Goal: Task Accomplishment & Management: Use online tool/utility

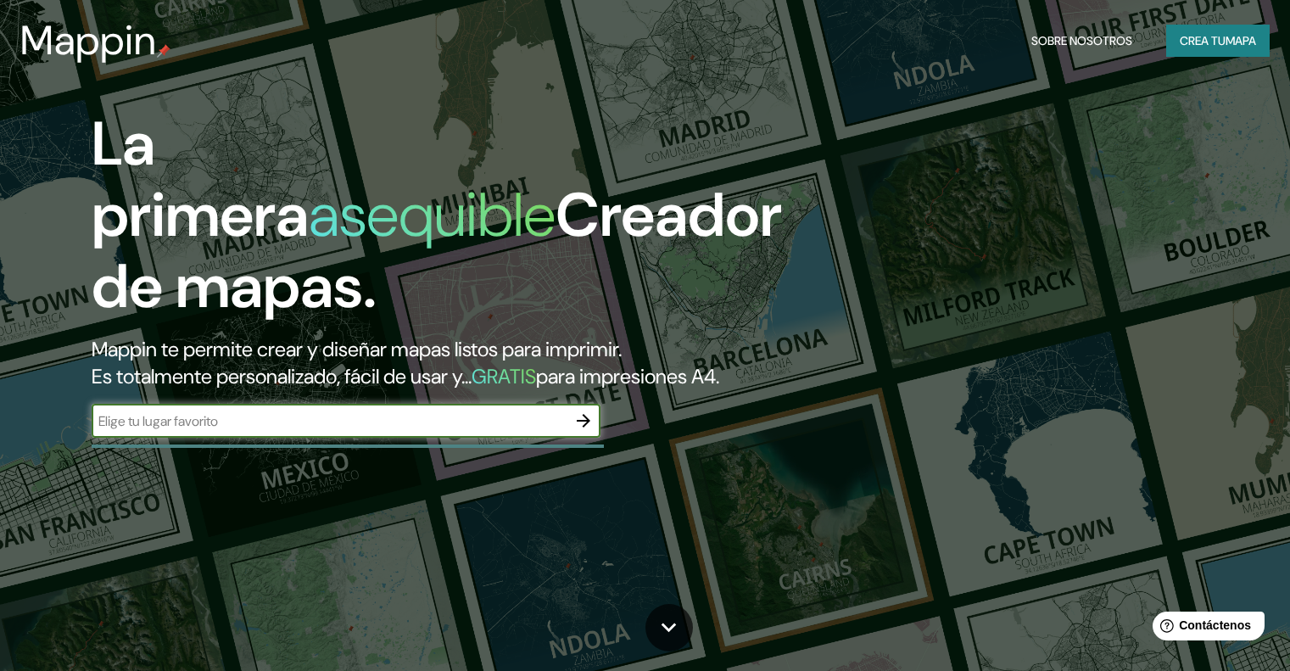
click at [1206, 34] on font "Crea tu" at bounding box center [1203, 40] width 46 height 15
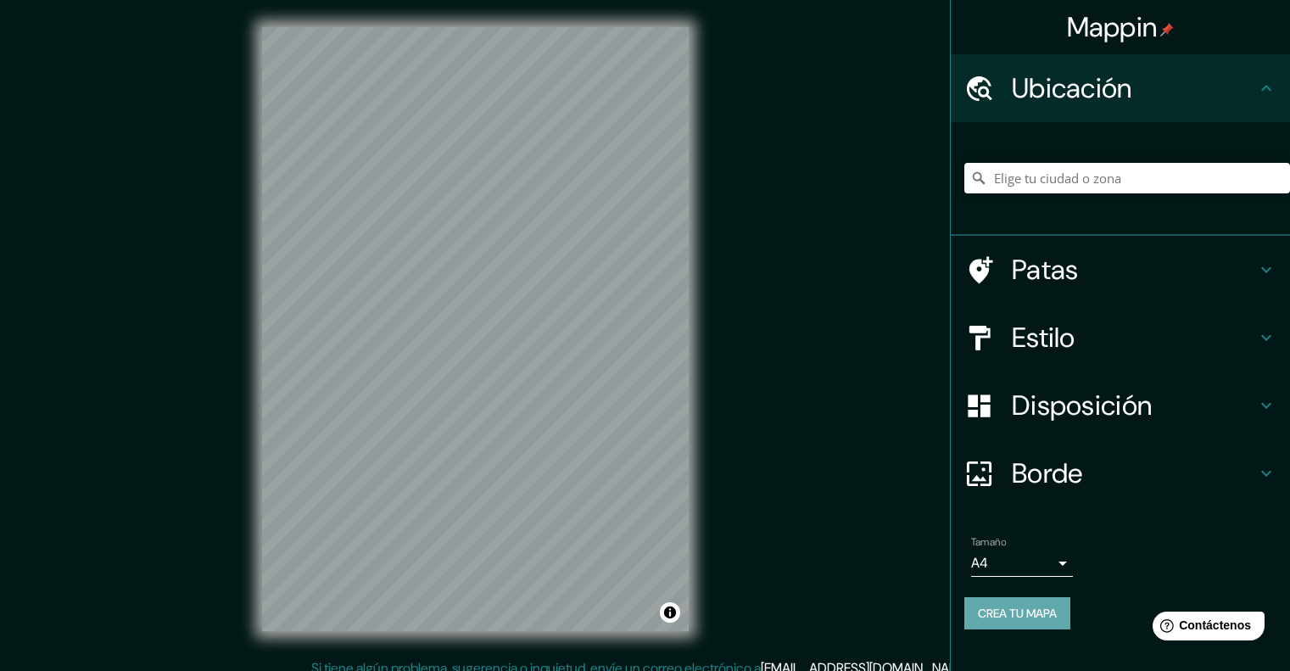
click at [1038, 603] on font "Crea tu mapa" at bounding box center [1017, 613] width 79 height 22
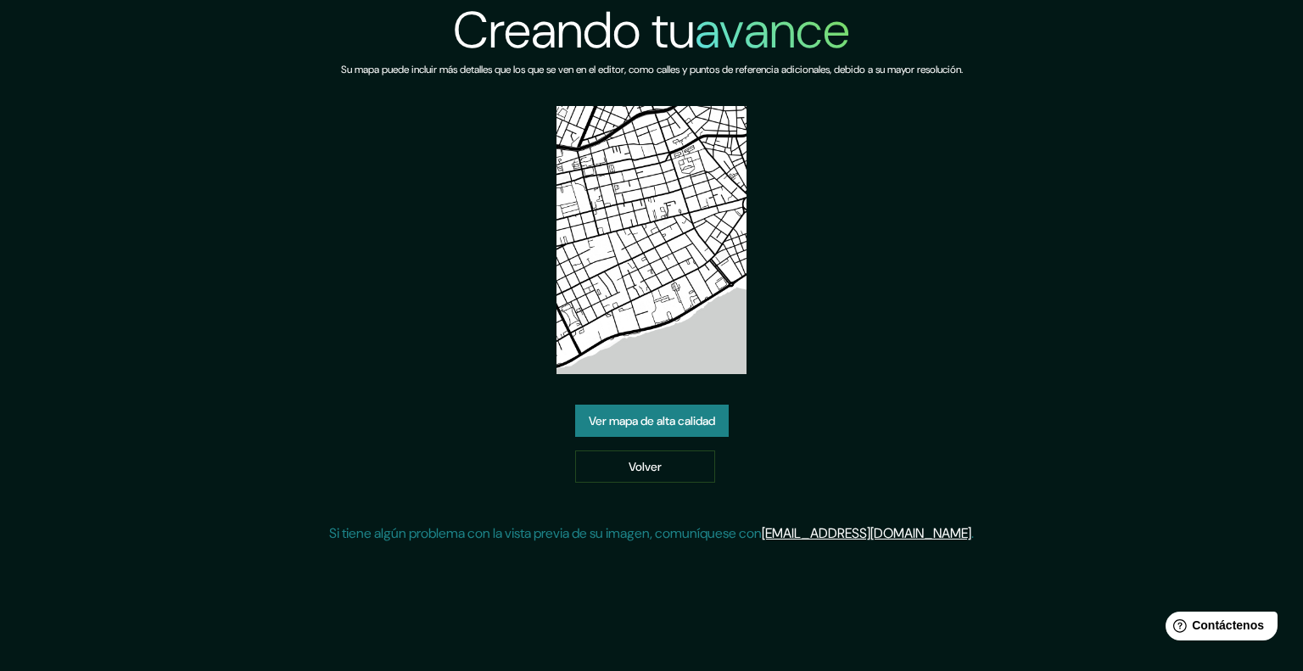
click at [600, 246] on img at bounding box center [651, 240] width 190 height 268
click at [673, 420] on font "Ver mapa de alta calidad" at bounding box center [652, 421] width 126 height 15
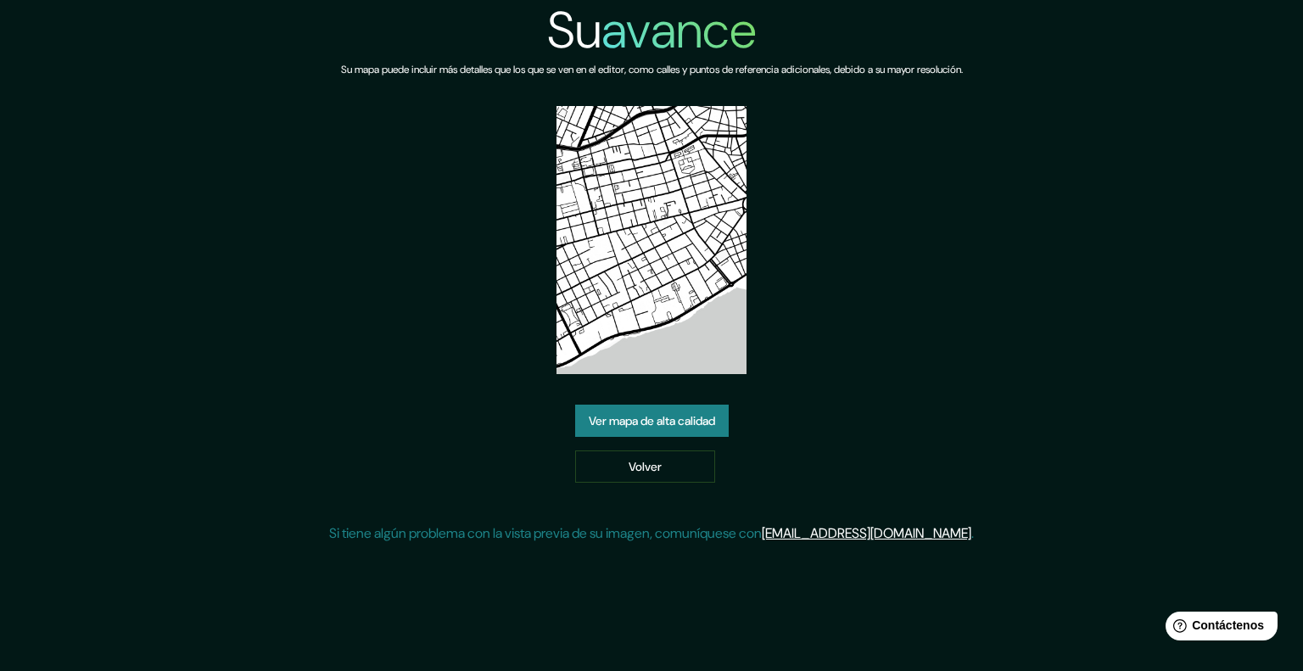
click at [684, 279] on img at bounding box center [651, 240] width 190 height 268
click at [649, 428] on font "Ver mapa de alta calidad" at bounding box center [652, 421] width 126 height 15
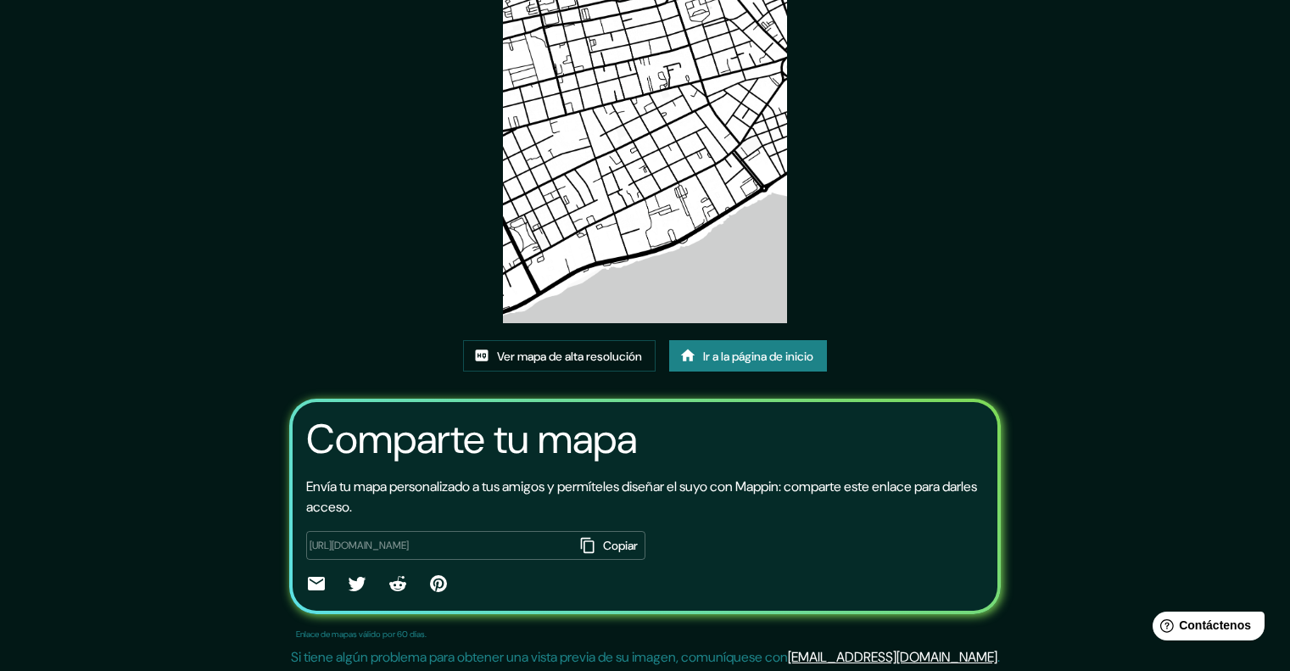
scroll to position [158, 0]
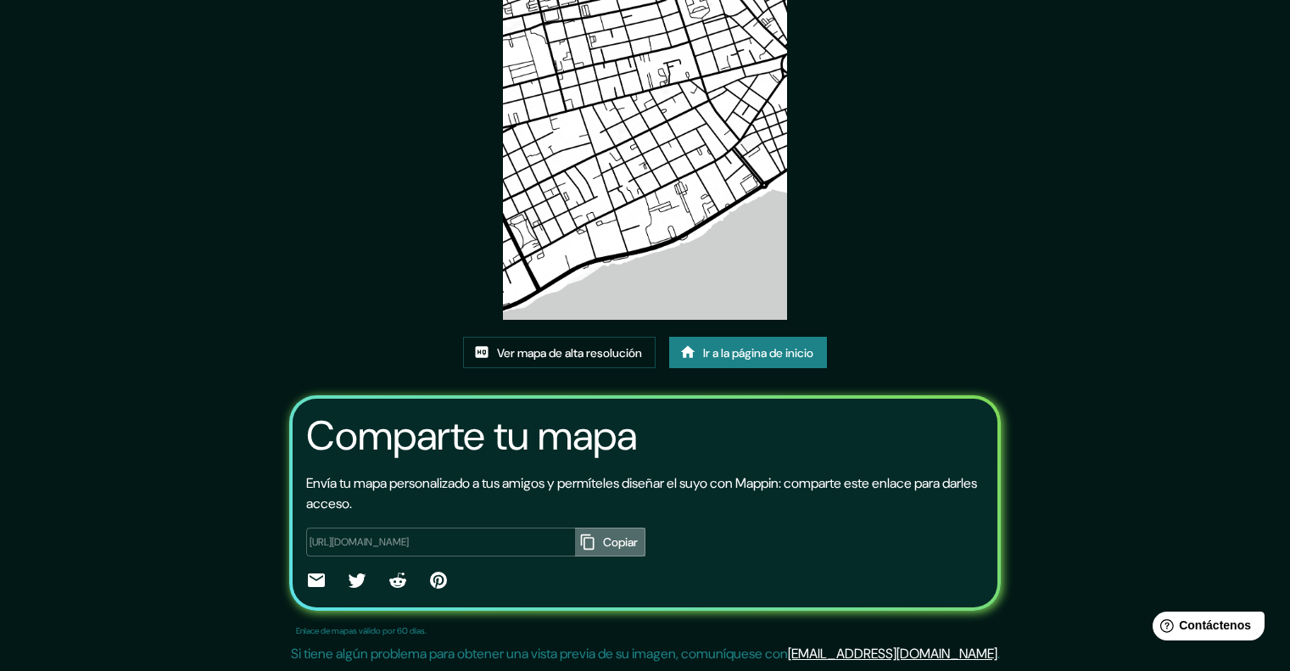
click at [603, 550] on font "Copiar" at bounding box center [620, 542] width 35 height 22
click at [906, 175] on div "Este mapa fue creado con Mappin Ver mapa de alta resolución Ir a la página de i…" at bounding box center [645, 256] width 753 height 829
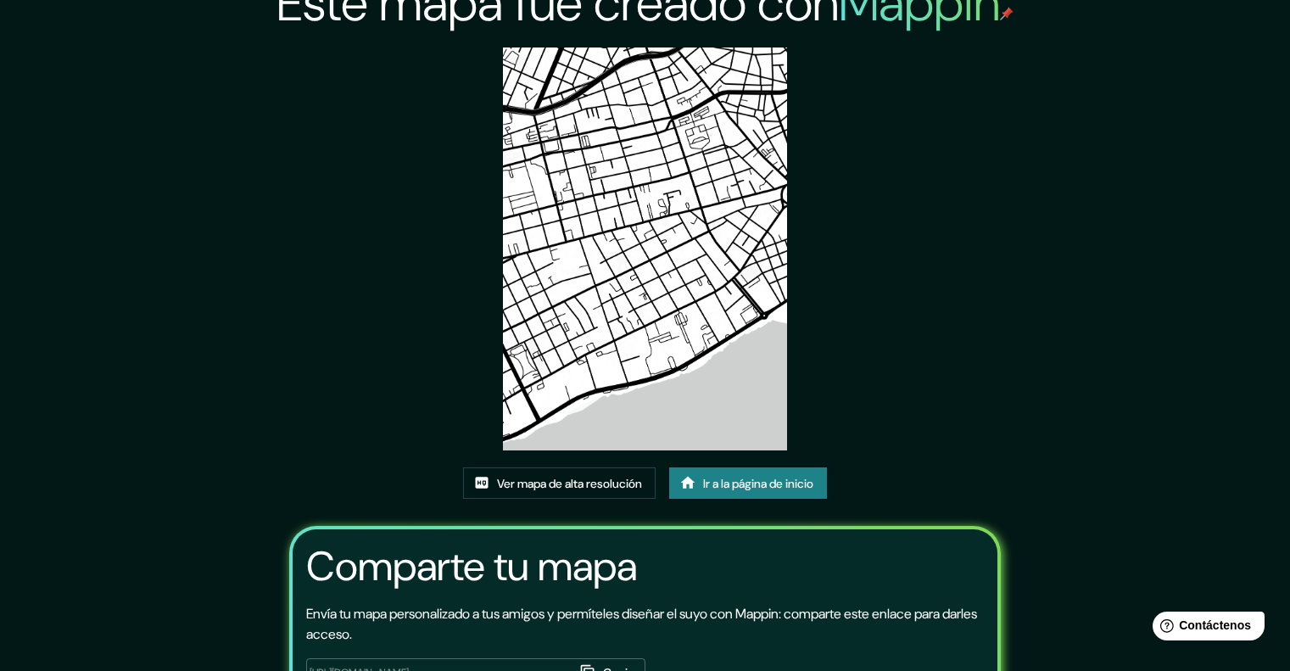
scroll to position [0, 0]
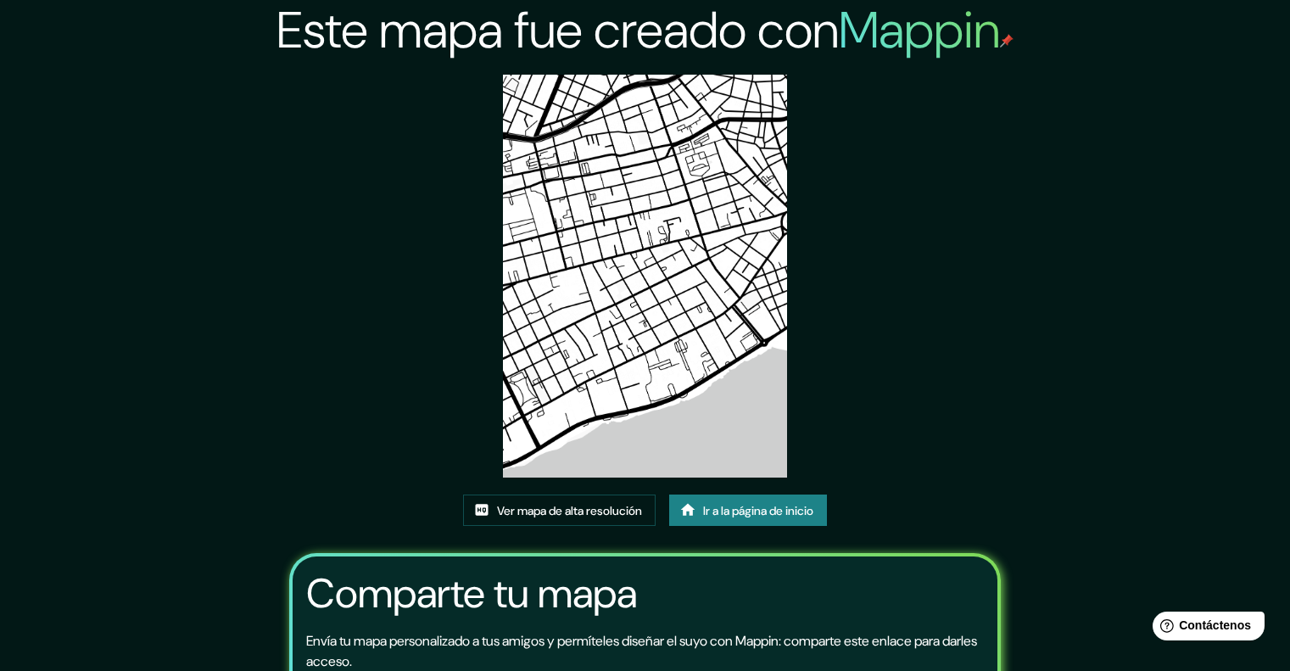
click at [717, 260] on img at bounding box center [645, 276] width 285 height 403
click at [584, 522] on link "Ver mapa de alta resolución" at bounding box center [559, 510] width 193 height 32
